Goal: Find contact information: Find contact information

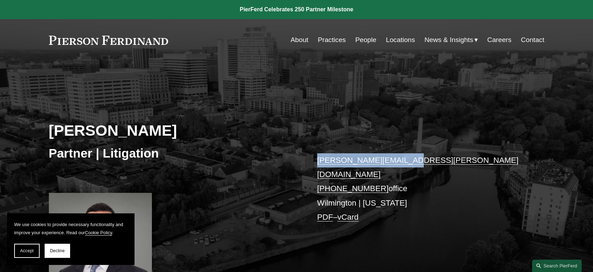
drag, startPoint x: 404, startPoint y: 161, endPoint x: 317, endPoint y: 161, distance: 87.4
click at [317, 161] on p "carl.neff@pierferd.com +1.302.482.4244 office Wilmington | New York PDF – vCard" at bounding box center [420, 189] width 206 height 71
copy link "carl.neff@pierferd.com"
click at [364, 40] on link "People" at bounding box center [365, 39] width 21 height 13
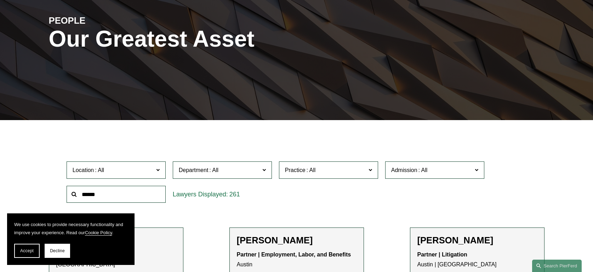
scroll to position [136, 0]
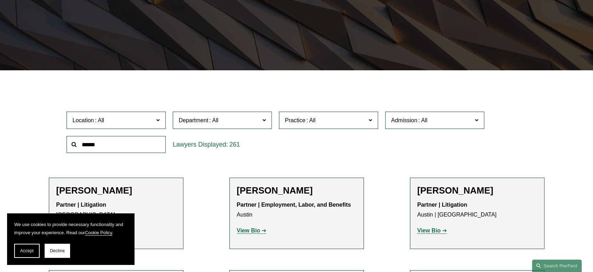
click at [108, 148] on input "text" at bounding box center [116, 144] width 99 height 17
type input "*****"
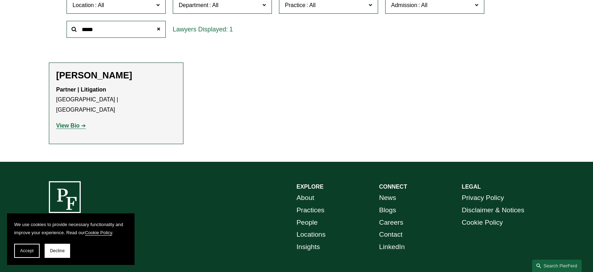
scroll to position [263, 0]
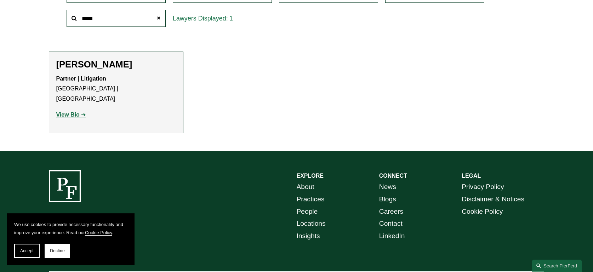
click at [73, 112] on strong "View Bio" at bounding box center [67, 115] width 23 height 6
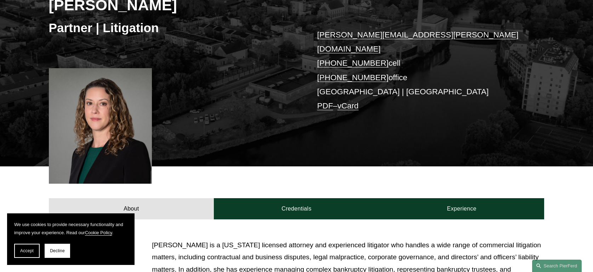
scroll to position [112, 0]
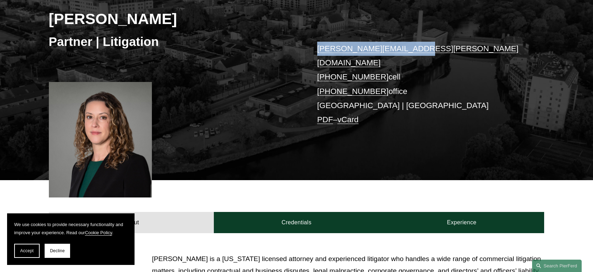
drag, startPoint x: 427, startPoint y: 53, endPoint x: 292, endPoint y: 50, distance: 134.9
click at [292, 50] on div "Maura L. Burke Partner | Litigation maura.burke@pierferd.com +1.267.237.2746 ce…" at bounding box center [296, 73] width 593 height 213
copy div "maura.burke@pierferd.com"
